Goal: Find specific page/section: Find specific page/section

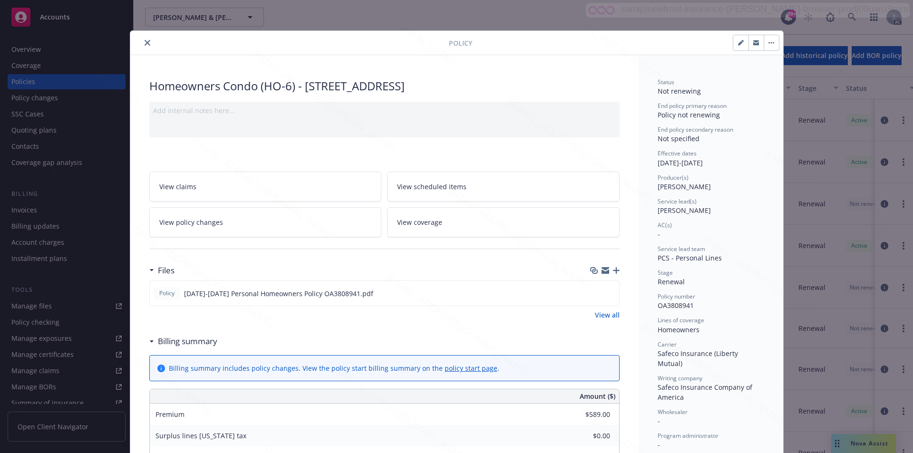
click at [145, 43] on icon "close" at bounding box center [148, 43] width 6 height 6
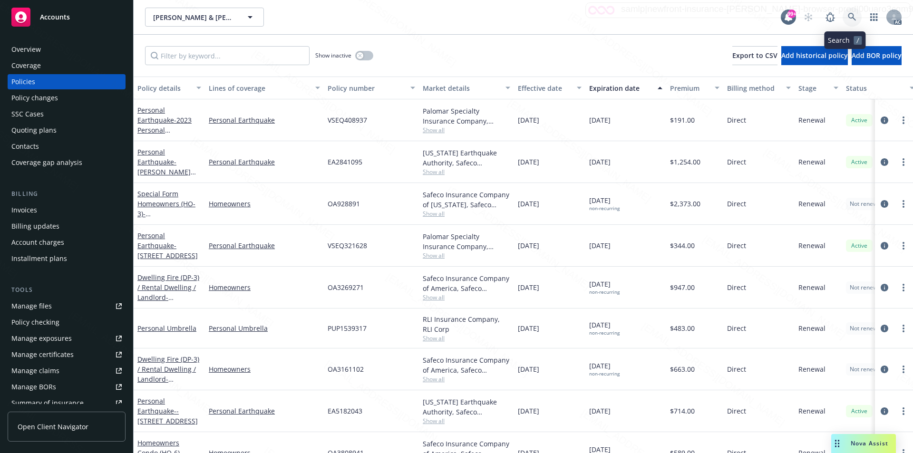
click at [449, 16] on icon at bounding box center [852, 17] width 9 height 9
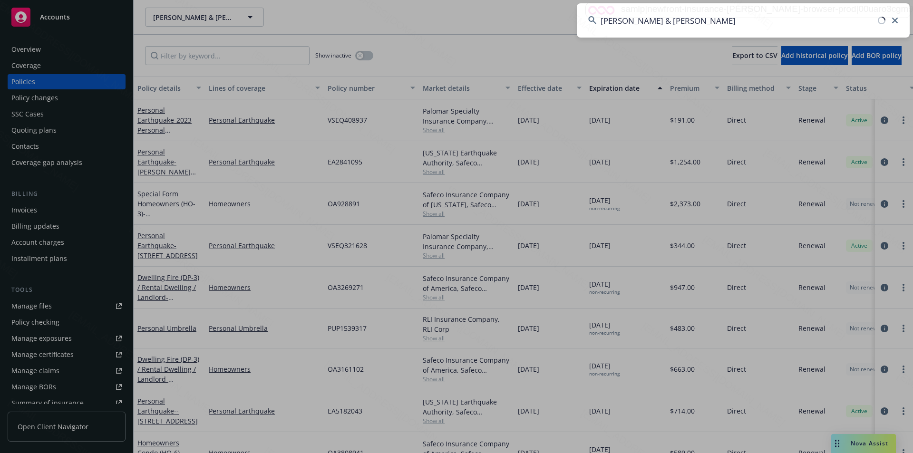
type input "[PERSON_NAME] & [PERSON_NAME]"
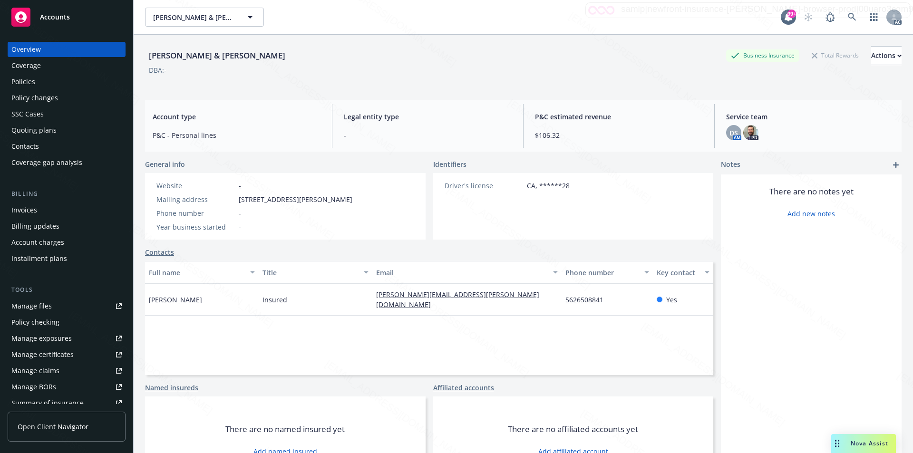
click at [40, 78] on div "Policies" at bounding box center [66, 81] width 110 height 15
